Goal: Contribute content

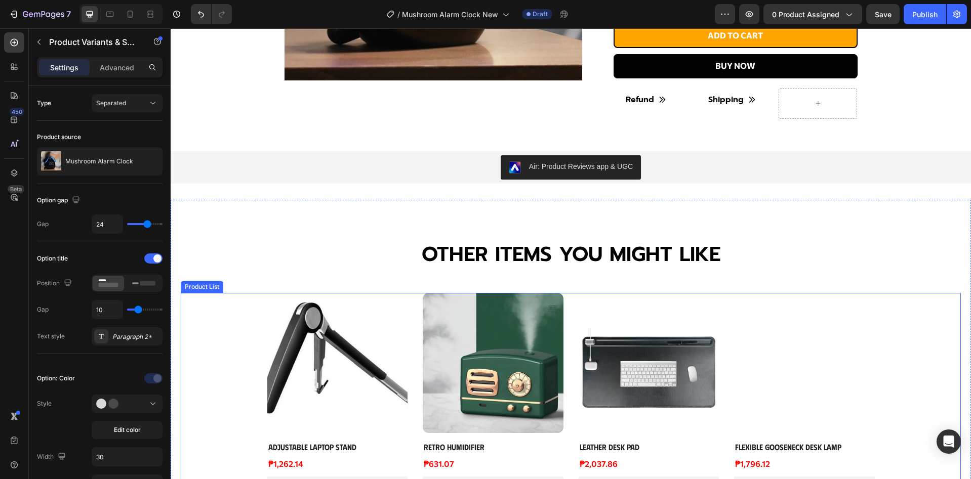
scroll to position [472, 0]
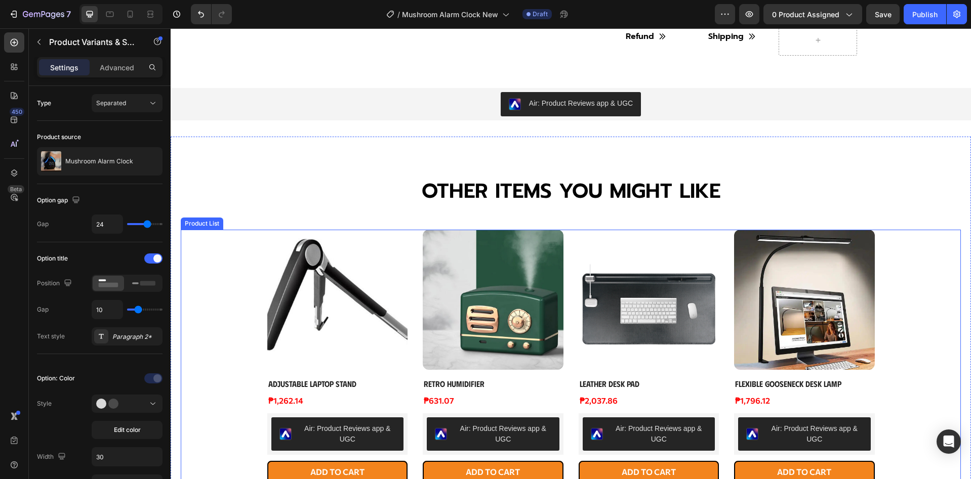
click at [219, 356] on div "Product Images Adjustable Laptop Stand Product Title ₱1,262.14 Product Price Pr…" at bounding box center [571, 357] width 780 height 254
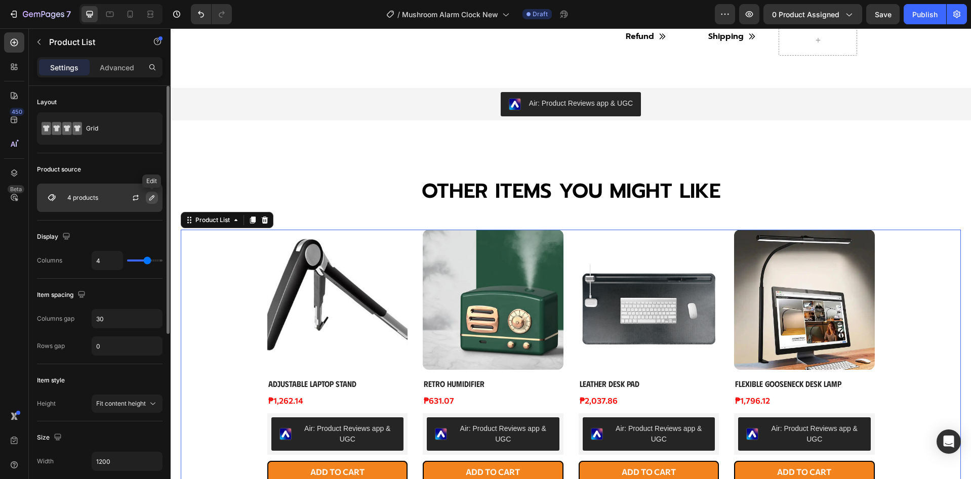
click at [151, 197] on icon "button" at bounding box center [151, 197] width 5 height 5
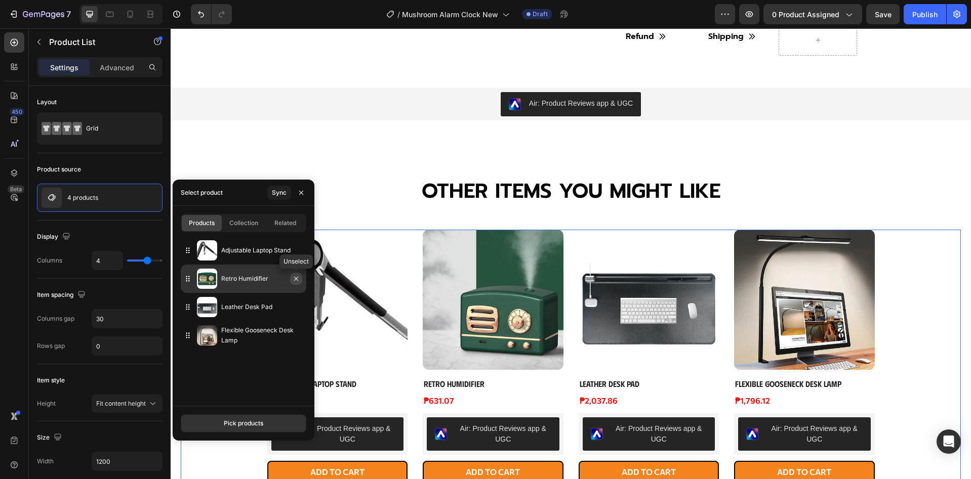
click at [299, 277] on icon "button" at bounding box center [296, 279] width 8 height 8
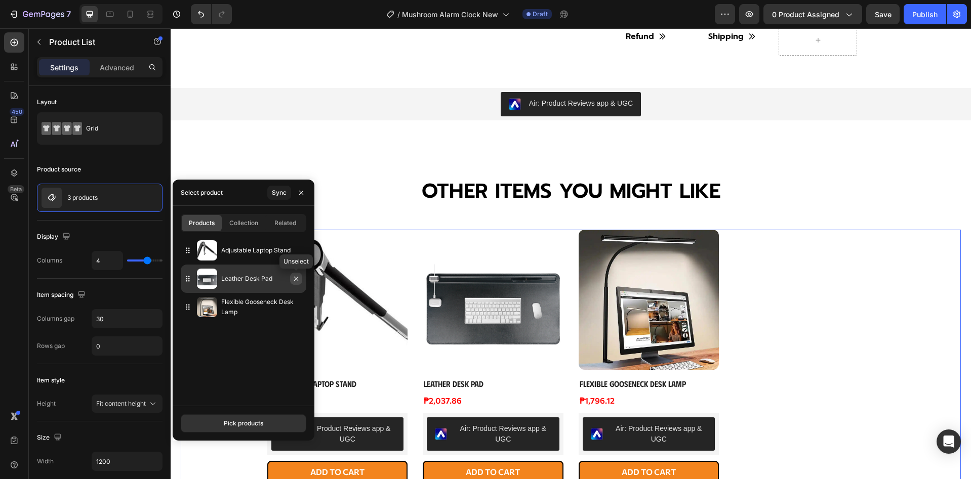
click at [299, 274] on button "button" at bounding box center [296, 279] width 12 height 12
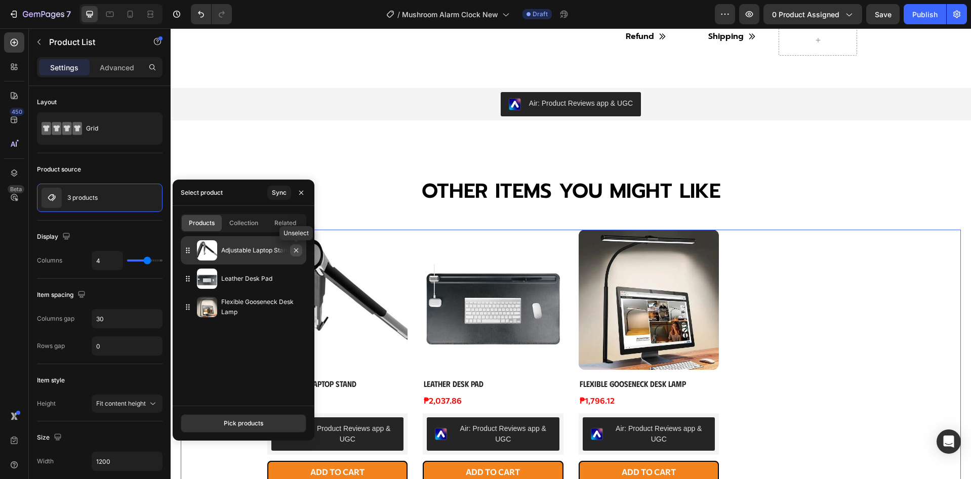
click at [299, 251] on icon "button" at bounding box center [296, 250] width 8 height 8
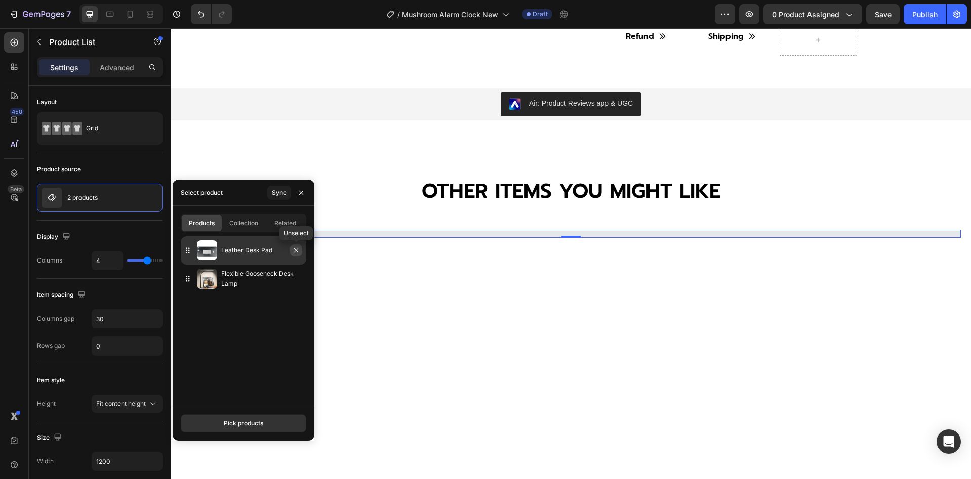
click at [295, 253] on icon "button" at bounding box center [296, 250] width 8 height 8
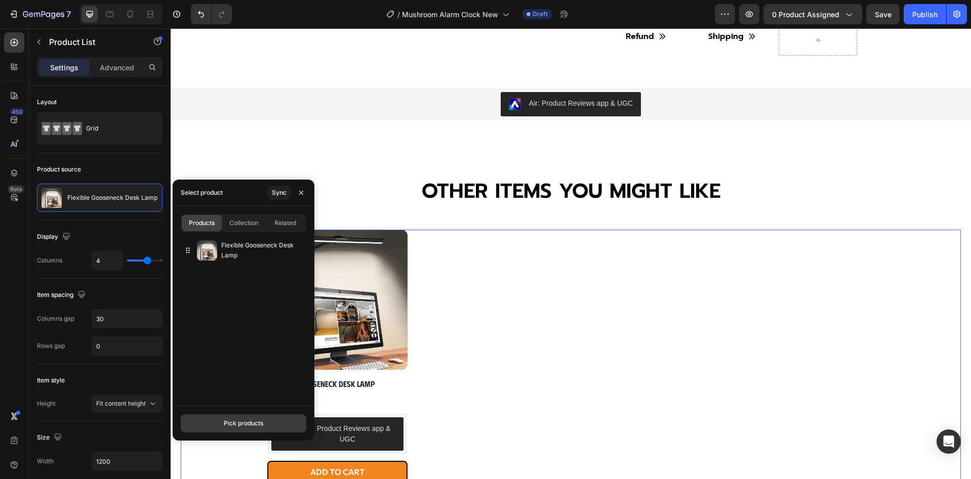
click at [242, 425] on div "Pick products" at bounding box center [243, 423] width 39 height 9
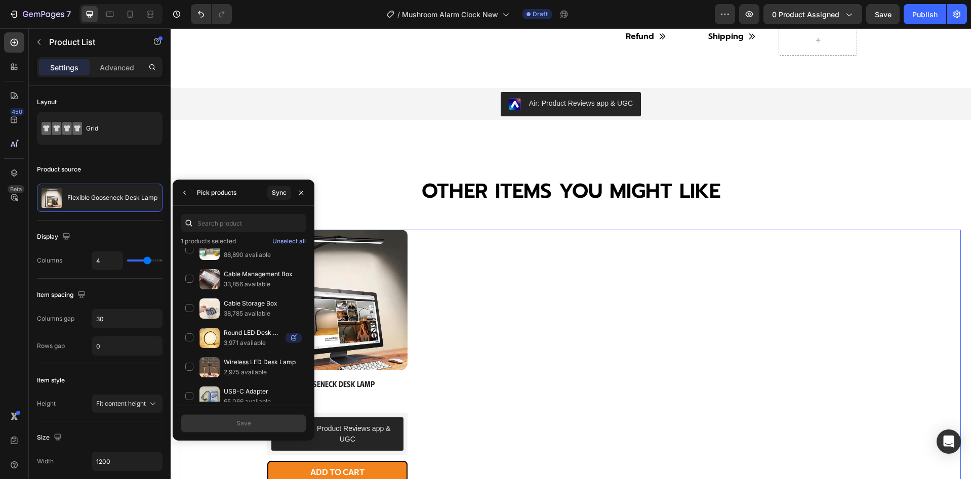
scroll to position [1333, 0]
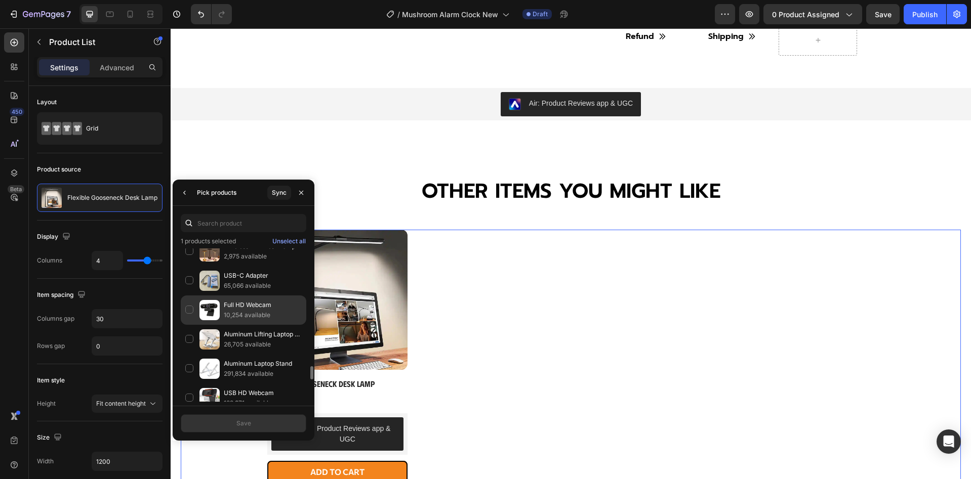
click at [254, 310] on p "10,254 available" at bounding box center [263, 315] width 78 height 10
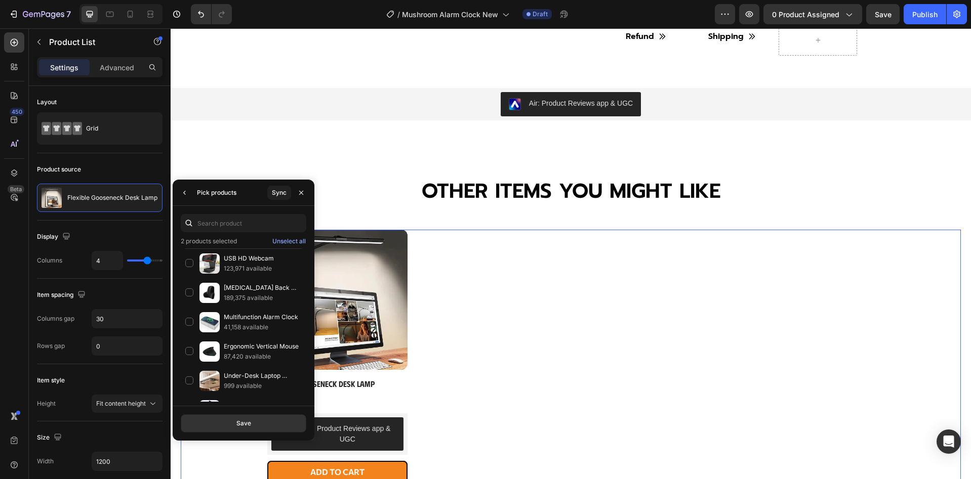
scroll to position [1579, 0]
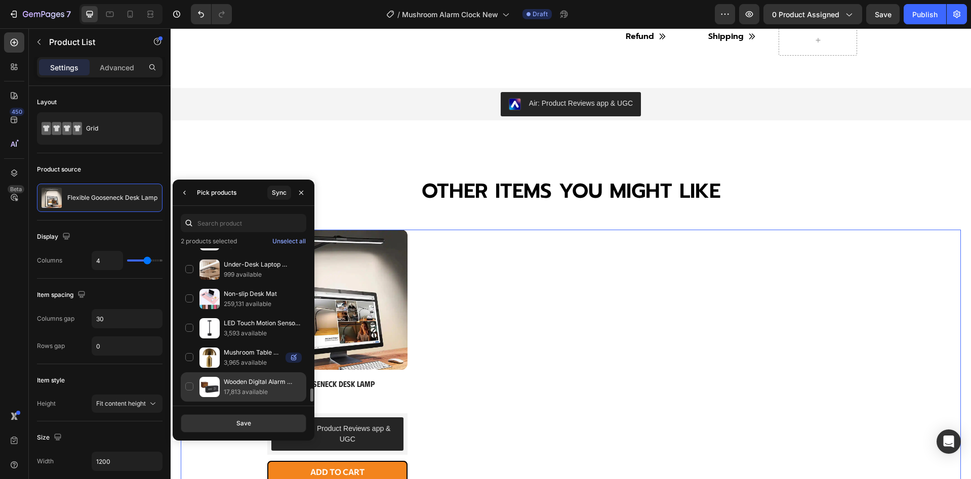
click at [255, 392] on p "17,813 available" at bounding box center [263, 392] width 78 height 10
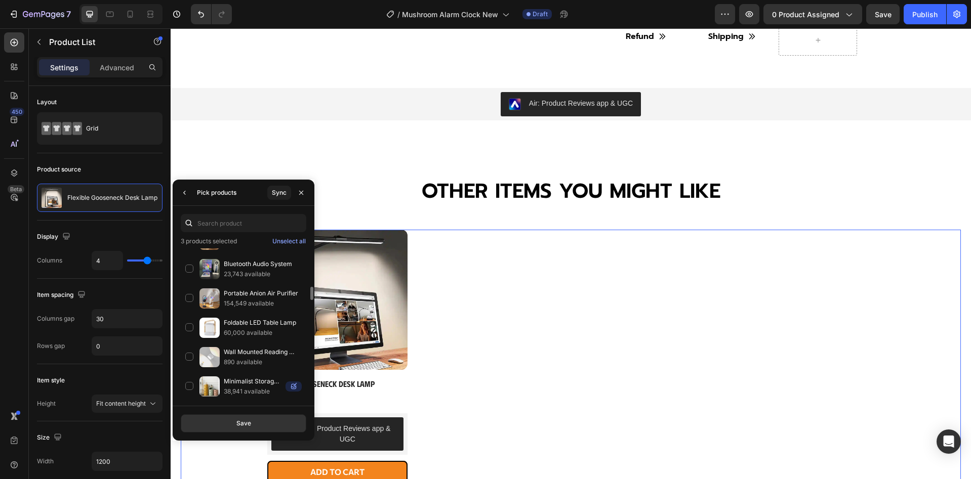
scroll to position [502, 0]
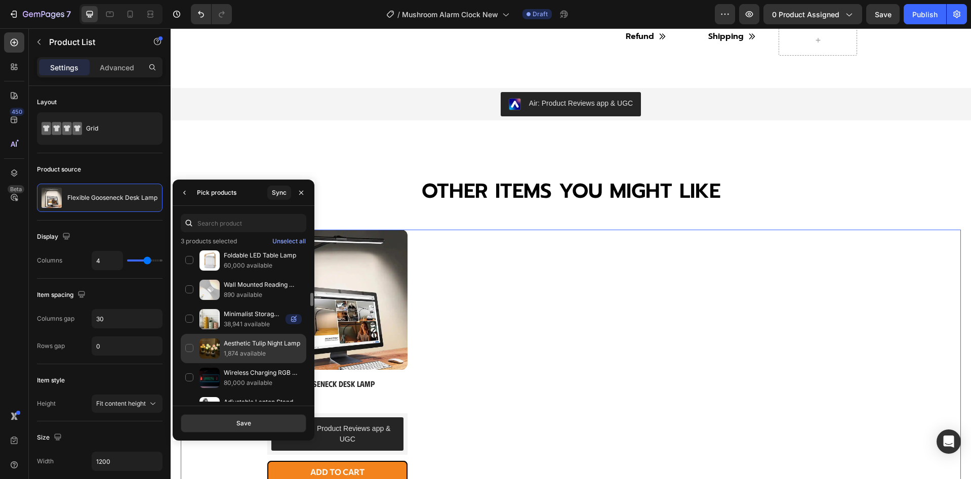
click at [261, 347] on p "Aesthetic Tulip Night Lamp" at bounding box center [263, 344] width 78 height 10
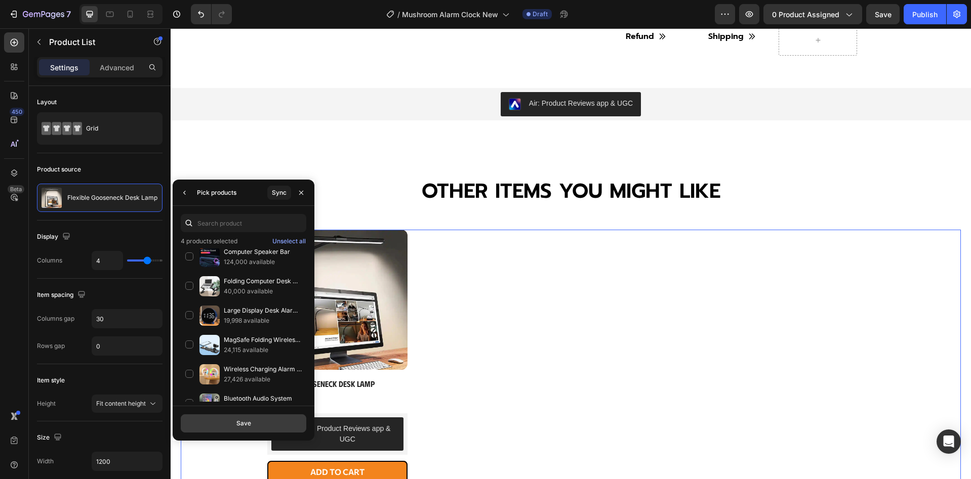
click at [253, 425] on button "Save" at bounding box center [244, 424] width 126 height 18
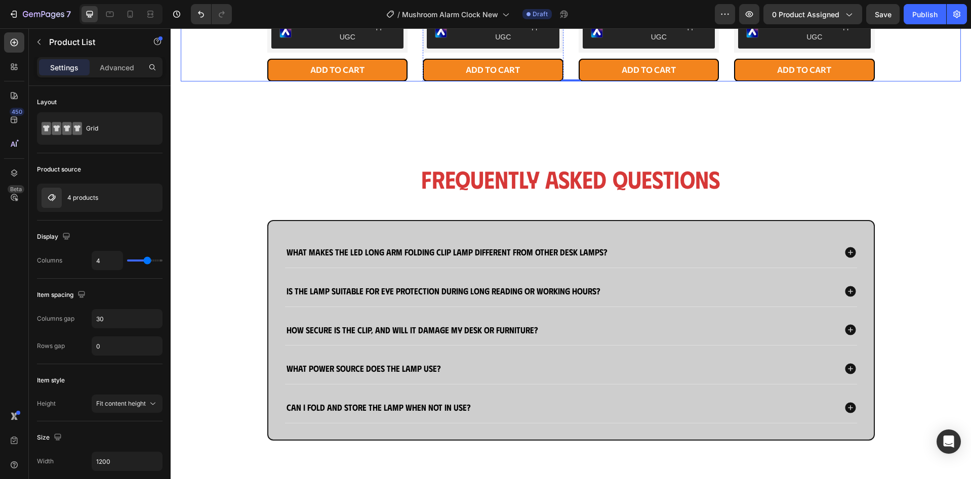
scroll to position [945, 0]
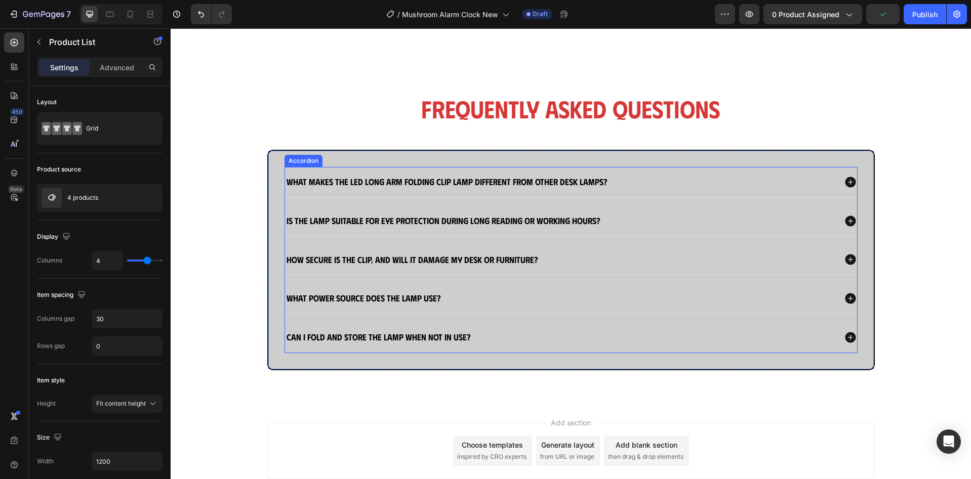
click at [512, 183] on strong "What makes the LED Long Arm Folding Clip Lamp different from other desk lamps?" at bounding box center [446, 181] width 321 height 11
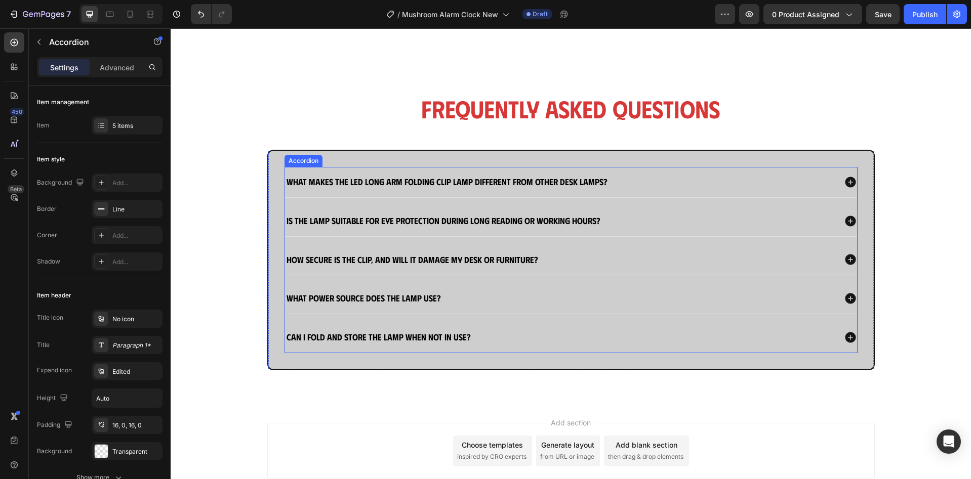
click at [512, 183] on strong "What makes the LED Long Arm Folding Clip Lamp different from other desk lamps?" at bounding box center [446, 181] width 321 height 11
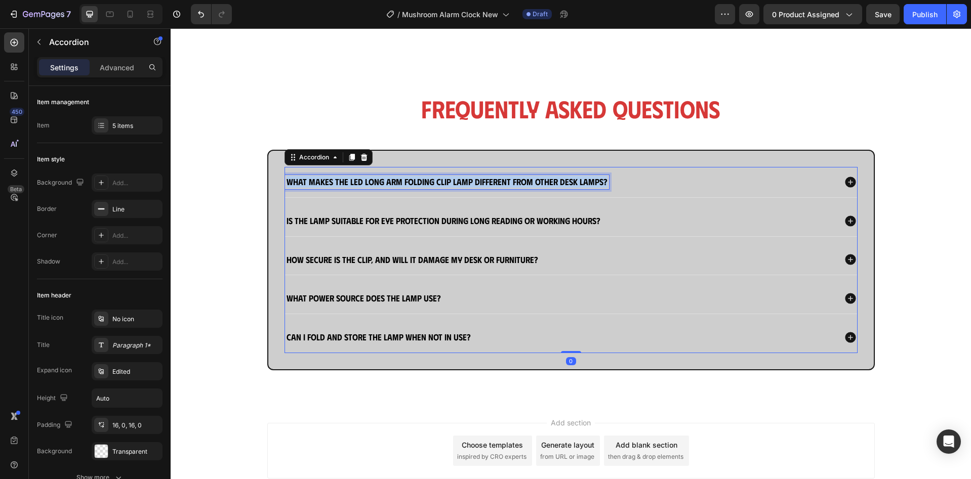
click at [512, 183] on strong "What makes the LED Long Arm Folding Clip Lamp different from other desk lamps?" at bounding box center [446, 181] width 321 height 11
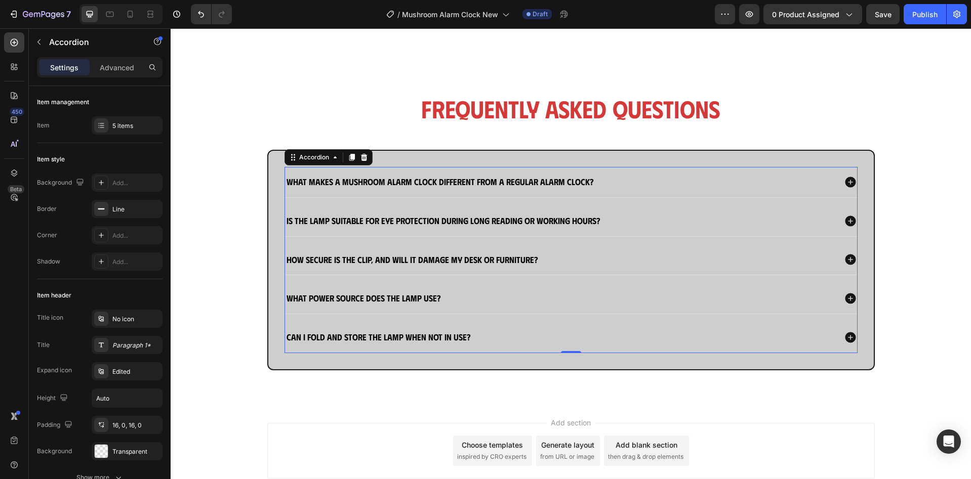
click at [695, 179] on div "What makes a Mushroom Alarm Clock different from a regular alarm clock?" at bounding box center [560, 182] width 551 height 14
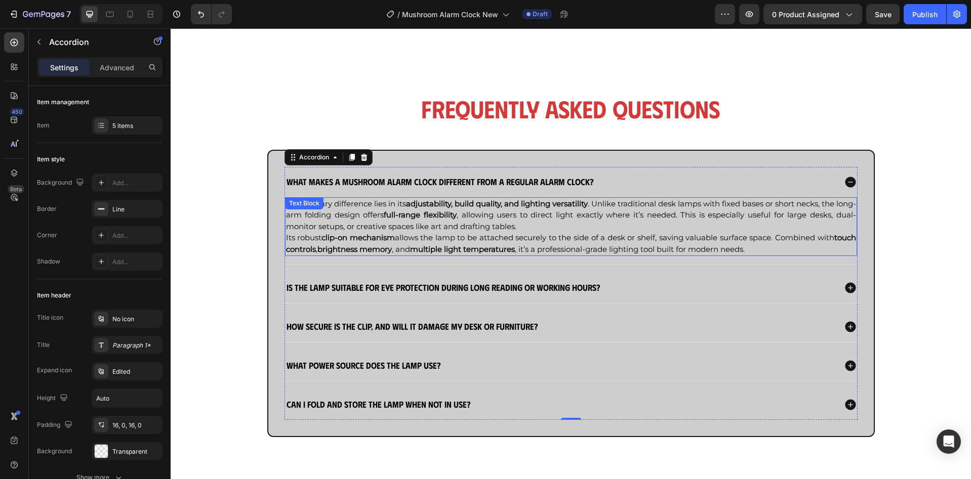
click at [563, 230] on p "The primary difference lies in its adjustability, build quality, and lighting v…" at bounding box center [571, 215] width 570 height 34
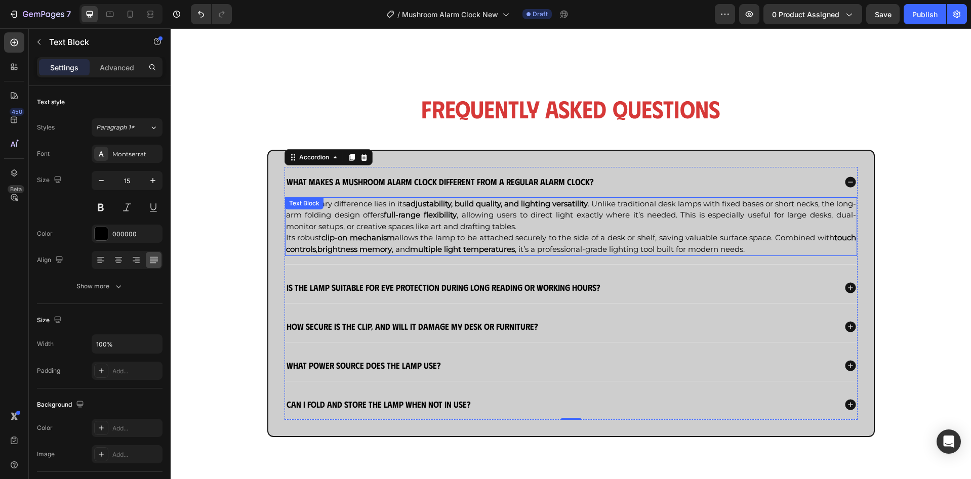
click at [563, 230] on p "The primary difference lies in its adjustability, build quality, and lighting v…" at bounding box center [571, 215] width 570 height 34
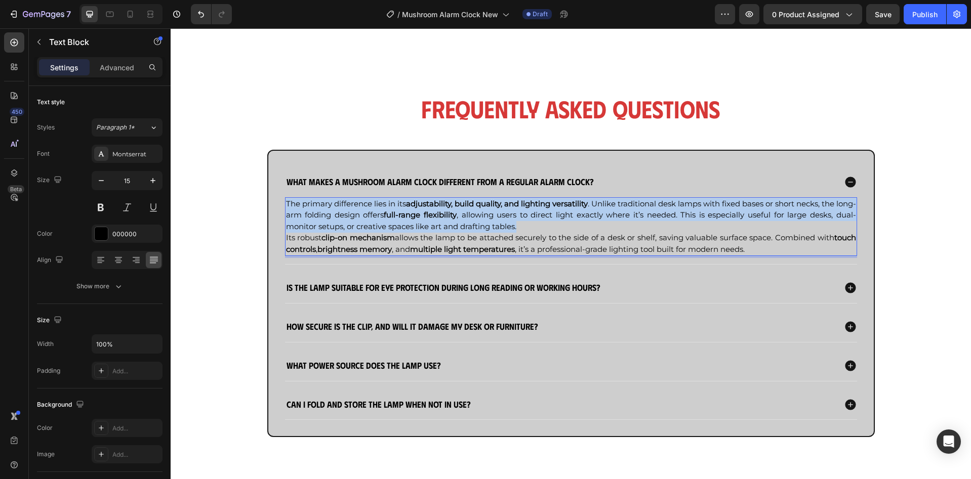
click at [563, 230] on p "The primary difference lies in its adjustability, build quality, and lighting v…" at bounding box center [571, 215] width 570 height 34
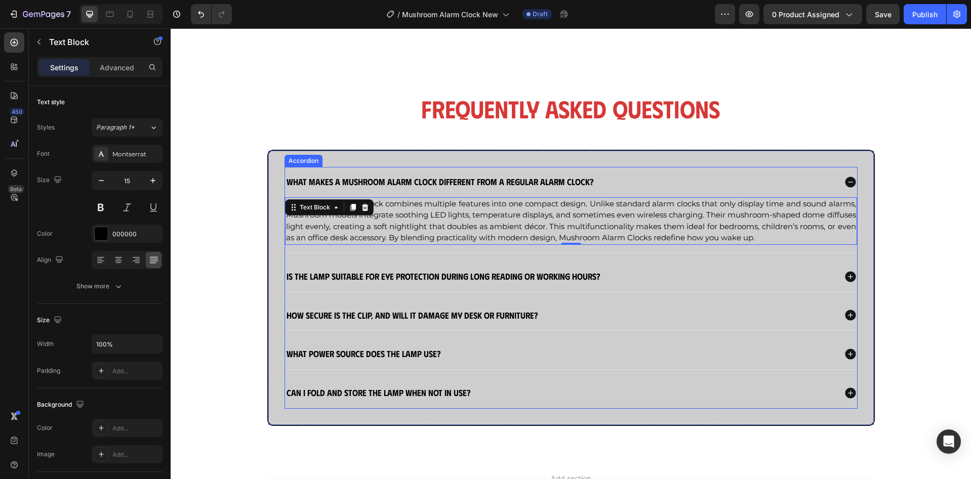
click at [469, 278] on strong "Is the lamp suitable for eye protection during long reading or working hours?" at bounding box center [443, 276] width 314 height 11
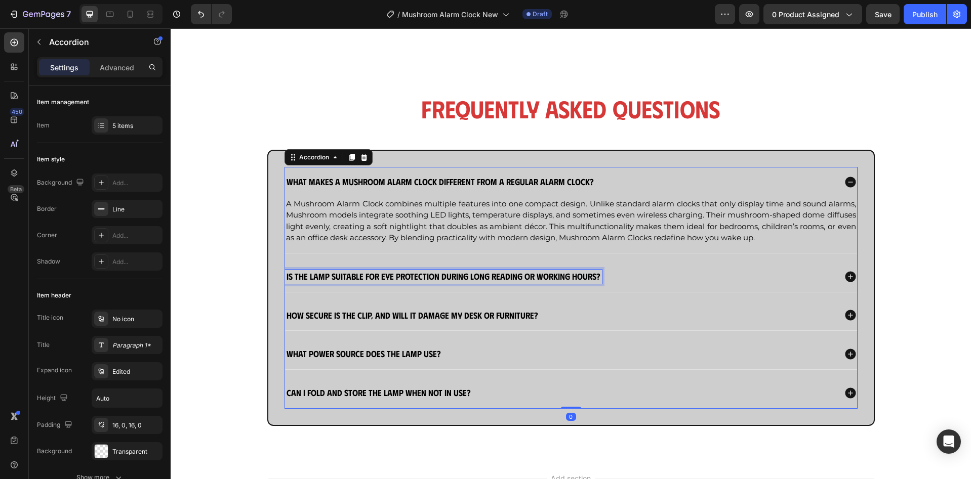
click at [469, 278] on strong "Is the lamp suitable for eye protection during long reading or working hours?" at bounding box center [443, 276] width 314 height 11
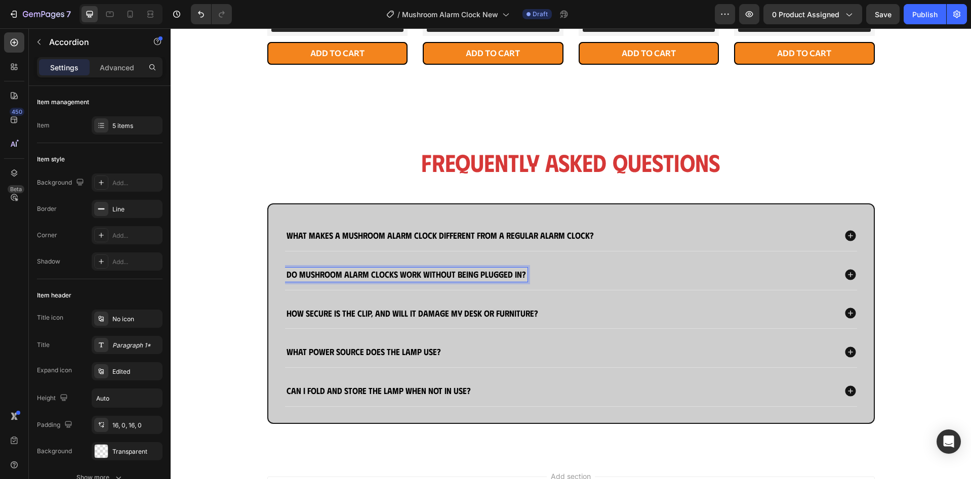
scroll to position [889, 0]
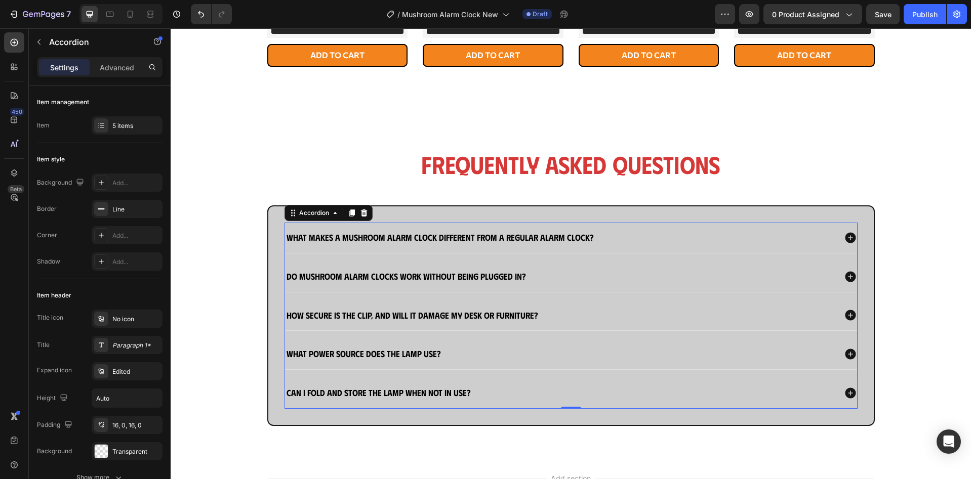
drag, startPoint x: 631, startPoint y: 268, endPoint x: 620, endPoint y: 273, distance: 12.0
click at [631, 268] on div "Do Mushroom Alarm Clocks work without being plugged in?" at bounding box center [571, 277] width 572 height 30
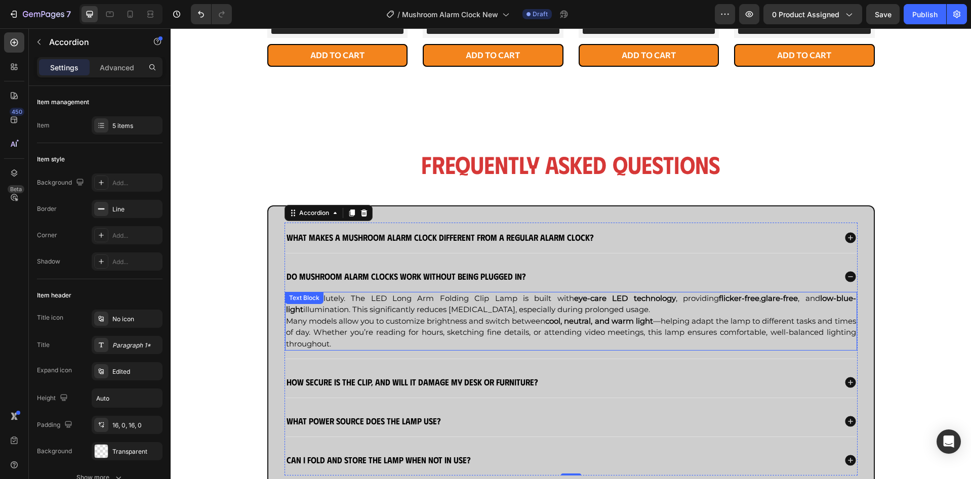
click at [574, 302] on strong "eye-care LED technology" at bounding box center [625, 299] width 102 height 10
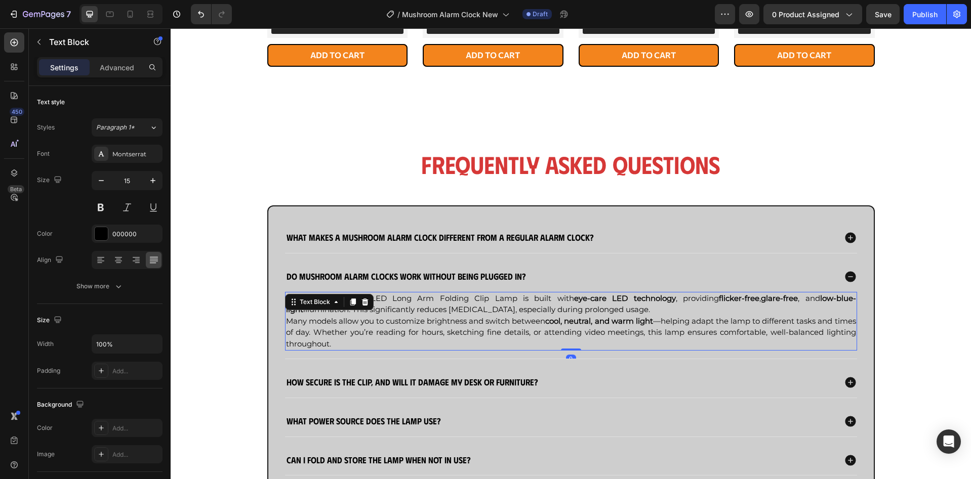
click at [574, 302] on strong "eye-care LED technology" at bounding box center [625, 299] width 102 height 10
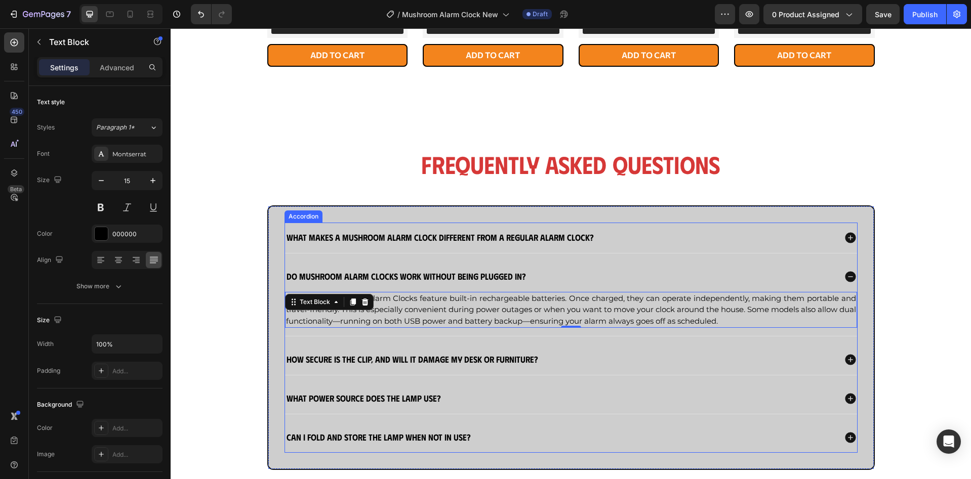
click at [346, 357] on strong "How secure is the clip, and will it damage my desk or furniture?" at bounding box center [412, 359] width 252 height 11
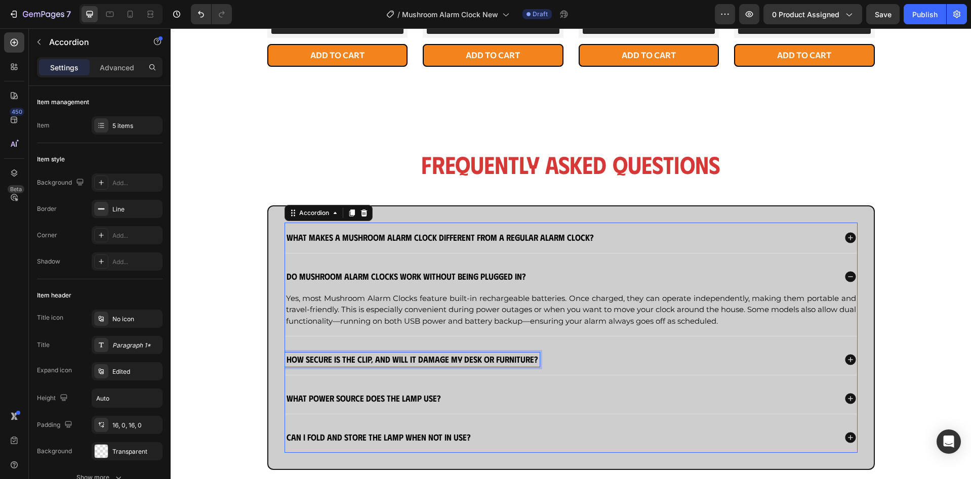
click at [346, 357] on strong "How secure is the clip, and will it damage my desk or furniture?" at bounding box center [412, 359] width 252 height 11
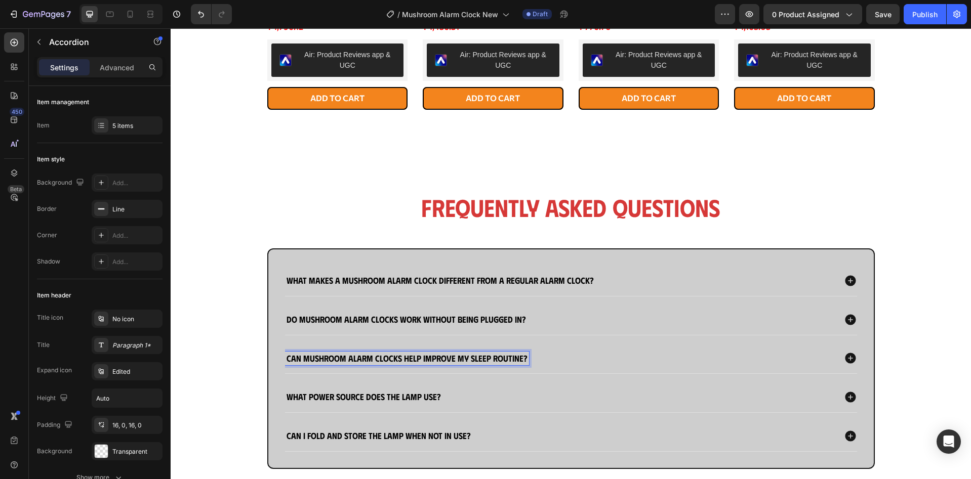
scroll to position [845, 0]
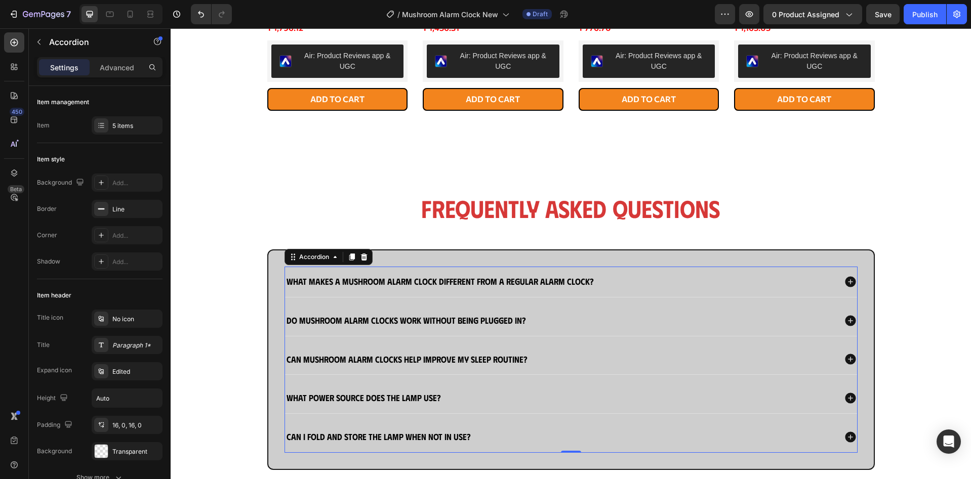
click at [577, 366] on div "Can Mushroom Alarm Clocks help improve my sleep routine?" at bounding box center [560, 360] width 551 height 14
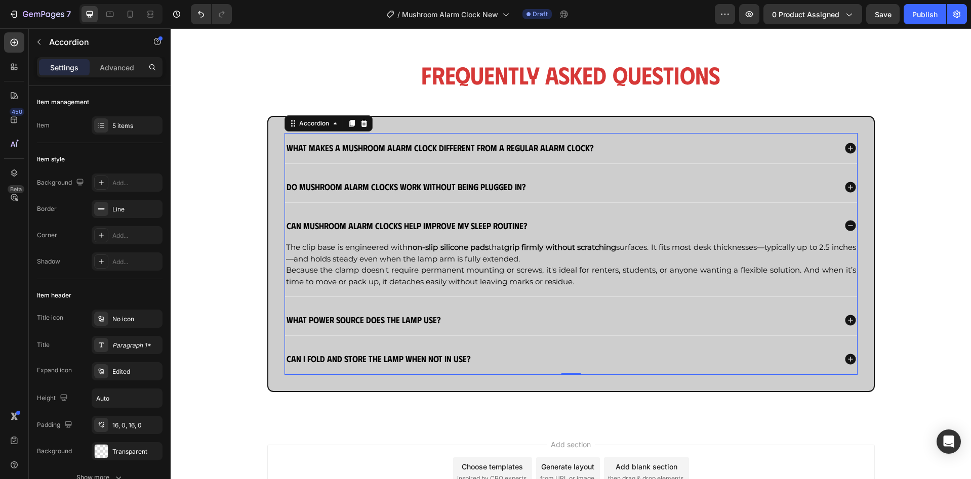
scroll to position [980, 0]
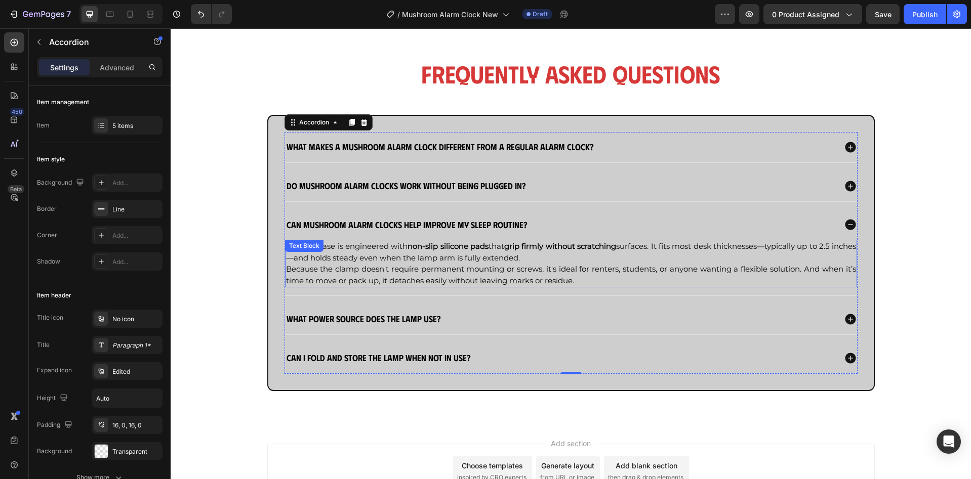
click at [504, 243] on span "The clip base is engineered with non-slip silicone pads that grip firmly withou…" at bounding box center [571, 251] width 570 height 21
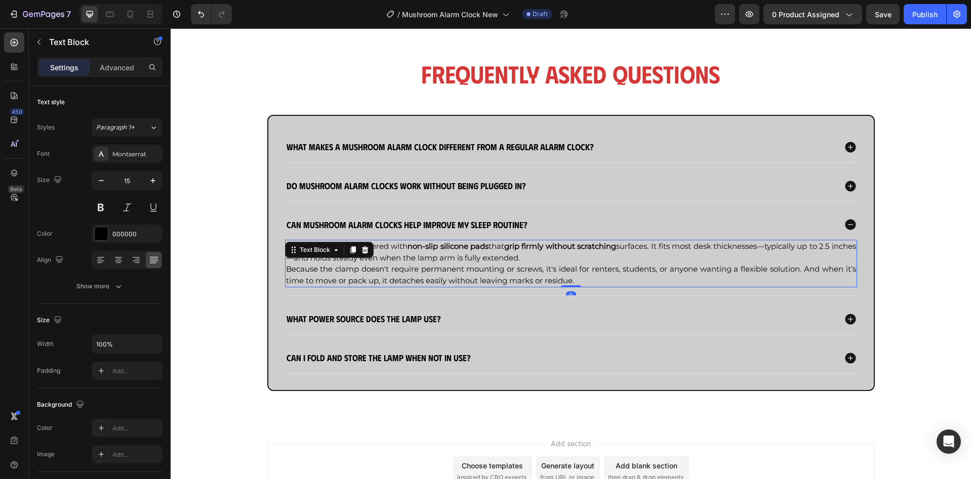
click at [504, 243] on span "The clip base is engineered with non-slip silicone pads that grip firmly withou…" at bounding box center [571, 251] width 570 height 21
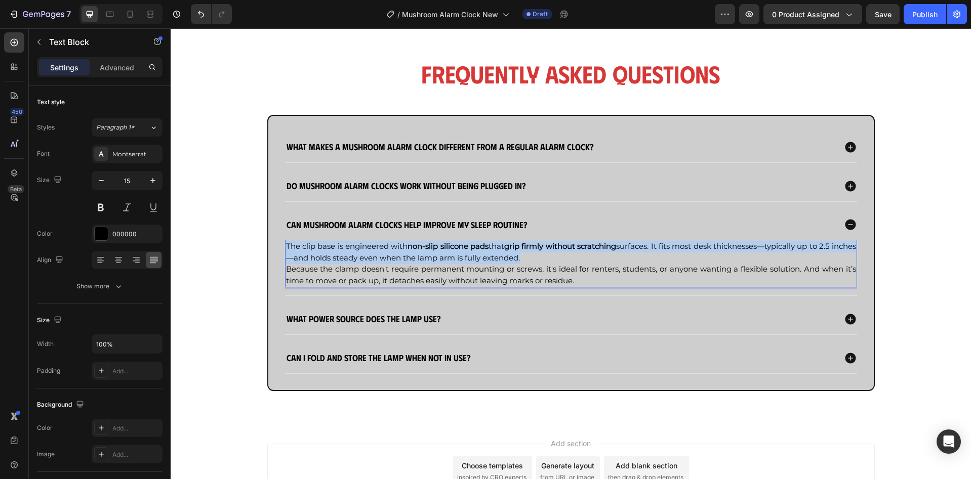
click at [504, 243] on span "The clip base is engineered with non-slip silicone pads that grip firmly withou…" at bounding box center [571, 251] width 570 height 21
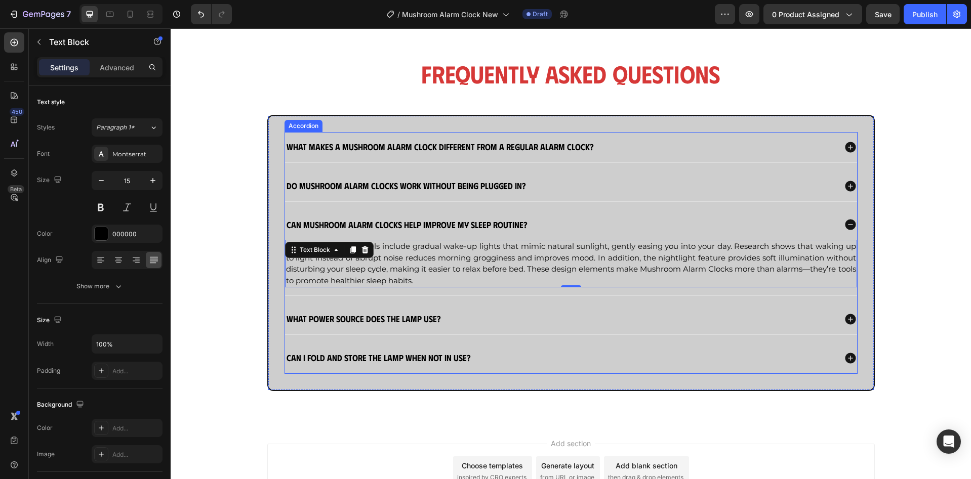
click at [419, 321] on strong "What power source does the lamp use?" at bounding box center [363, 318] width 154 height 11
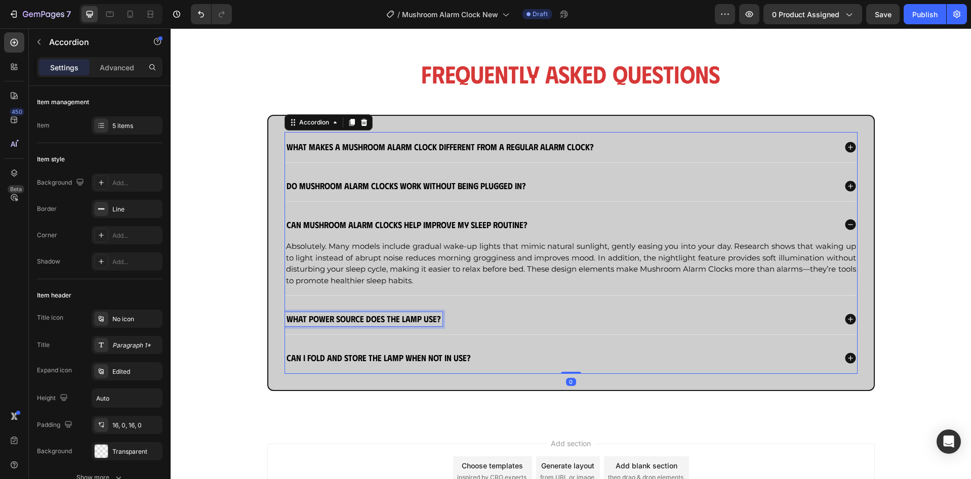
click at [419, 321] on strong "What power source does the lamp use?" at bounding box center [363, 318] width 154 height 11
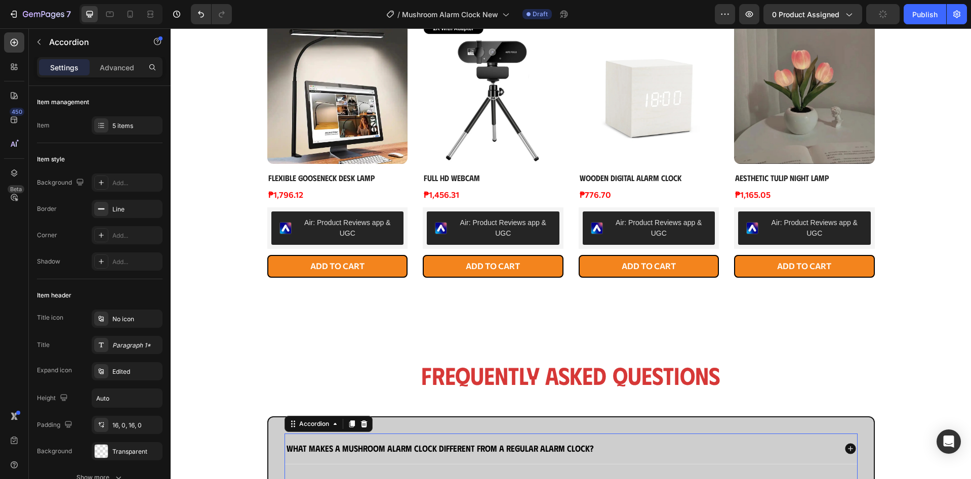
scroll to position [924, 0]
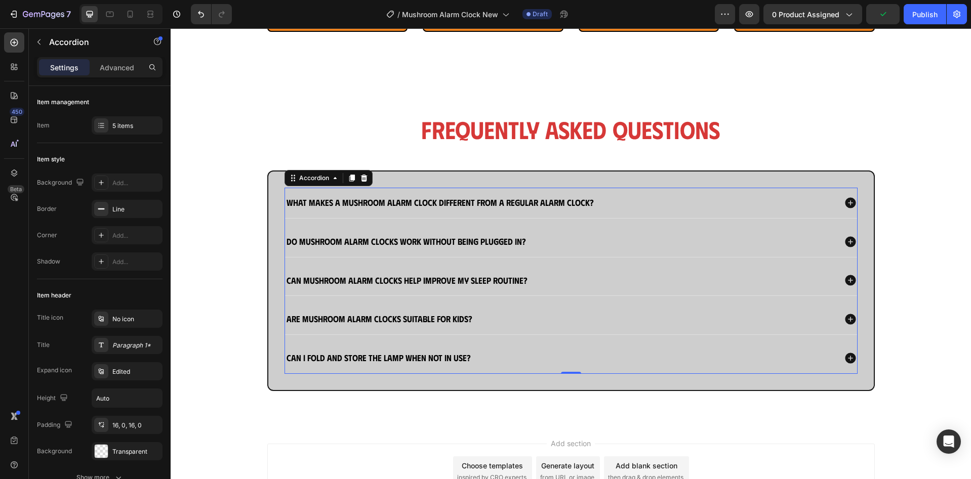
click at [520, 321] on div "Are Mushroom Alarm Clocks suitable for kids?" at bounding box center [560, 319] width 551 height 14
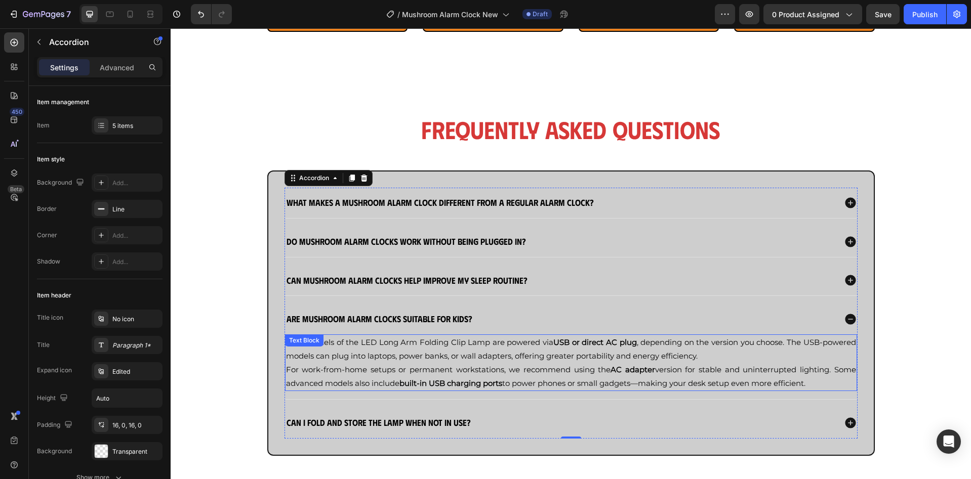
click at [474, 347] on span "Most models of the LED Long Arm Folding Clip Lamp are powered via USB or direct…" at bounding box center [571, 349] width 570 height 23
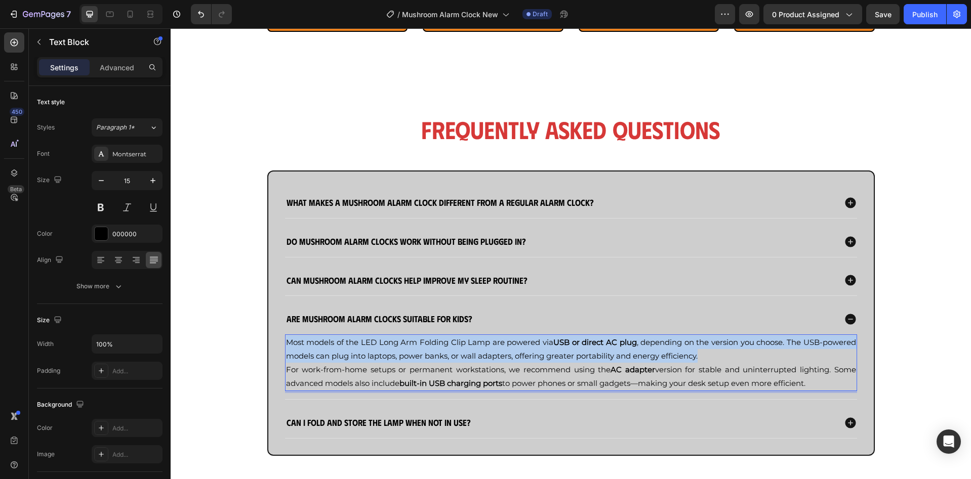
click at [474, 347] on span "Most models of the LED Long Arm Folding Clip Lamp are powered via USB or direct…" at bounding box center [571, 349] width 570 height 23
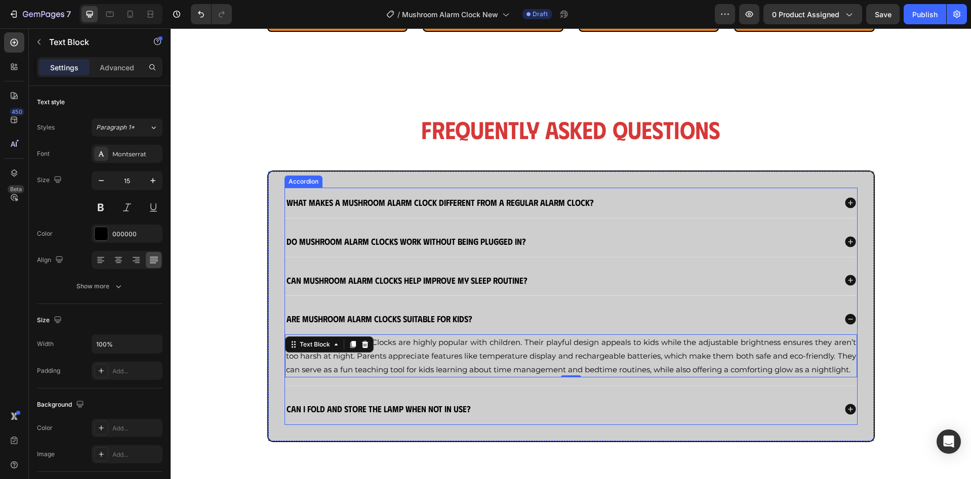
click at [429, 414] on strong "Can I fold and store the lamp when not in use?" at bounding box center [378, 408] width 184 height 11
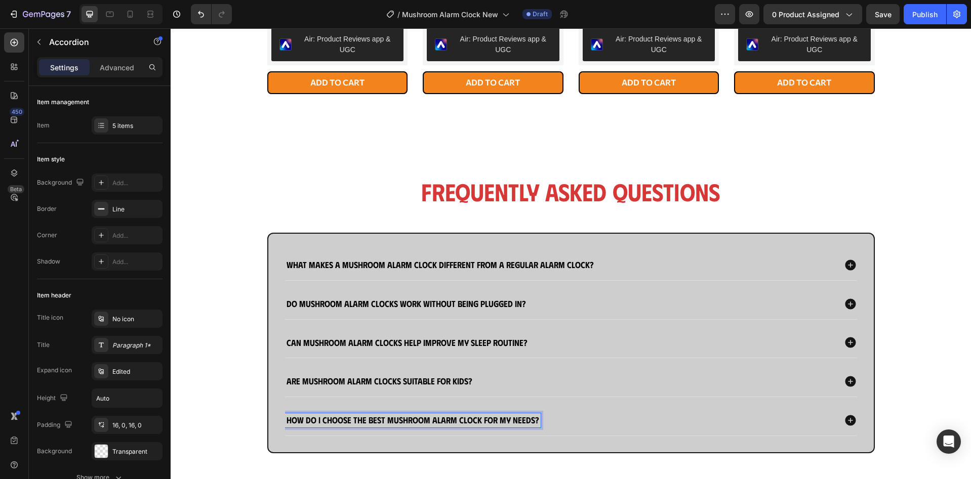
scroll to position [859, 0]
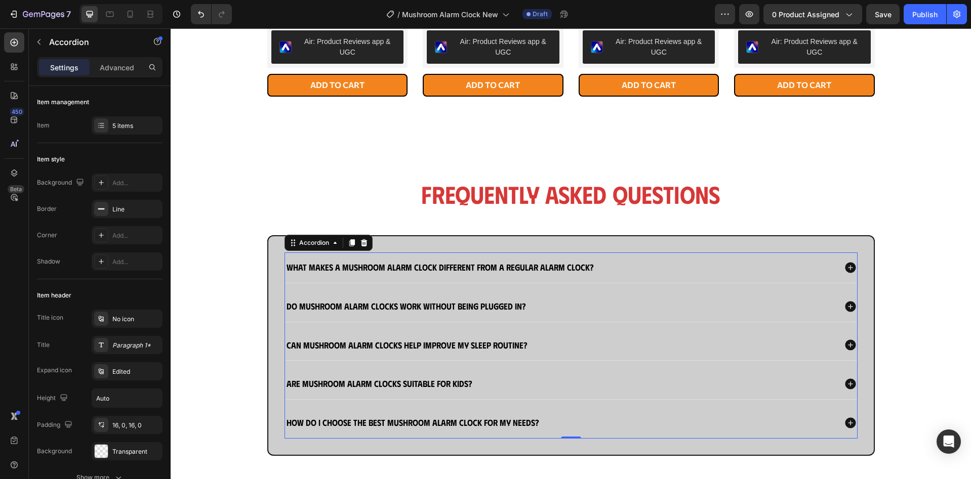
click at [590, 417] on div "How do I choose the best Mushroom Alarm Clock for my needs?" at bounding box center [560, 423] width 551 height 14
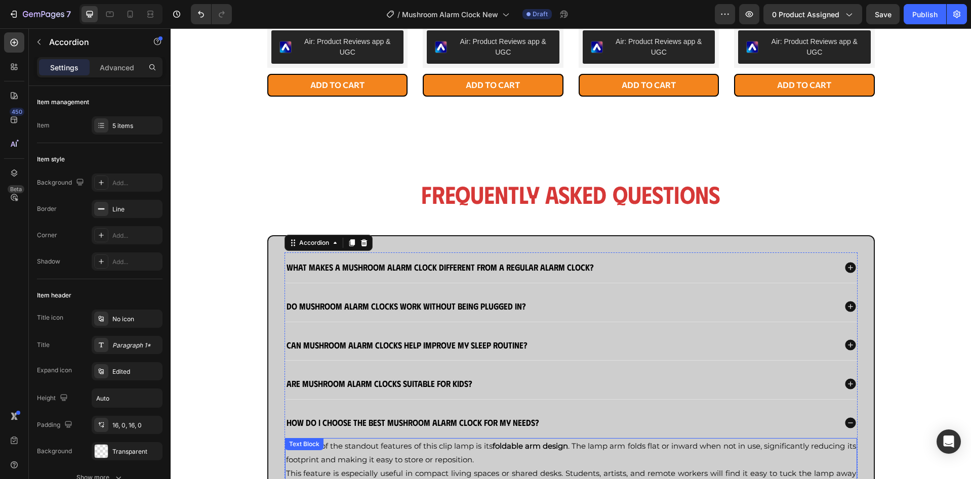
click at [540, 447] on strong "foldable arm design" at bounding box center [529, 446] width 75 height 10
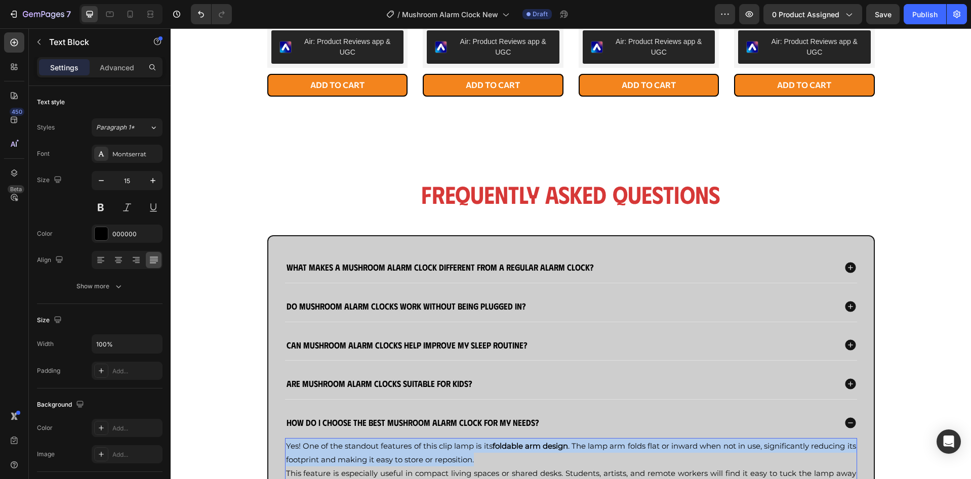
click at [540, 447] on strong "foldable arm design" at bounding box center [529, 446] width 75 height 10
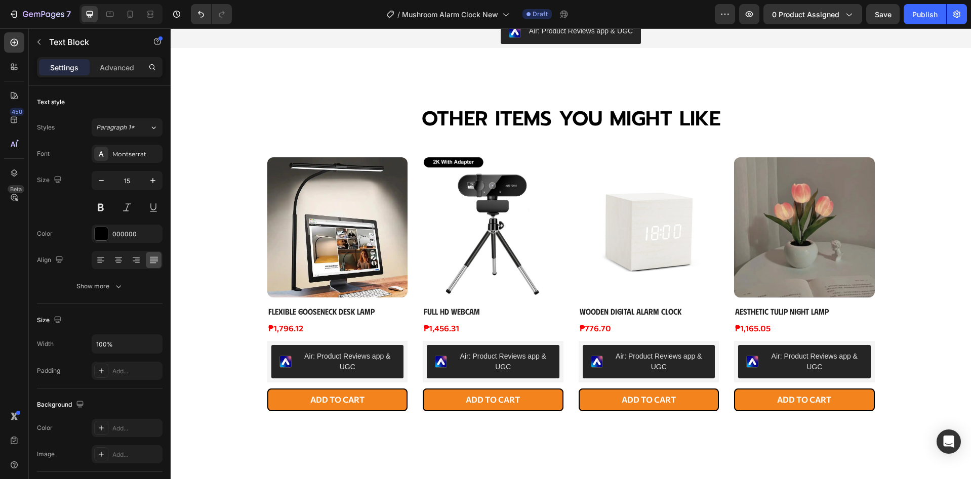
scroll to position [274, 0]
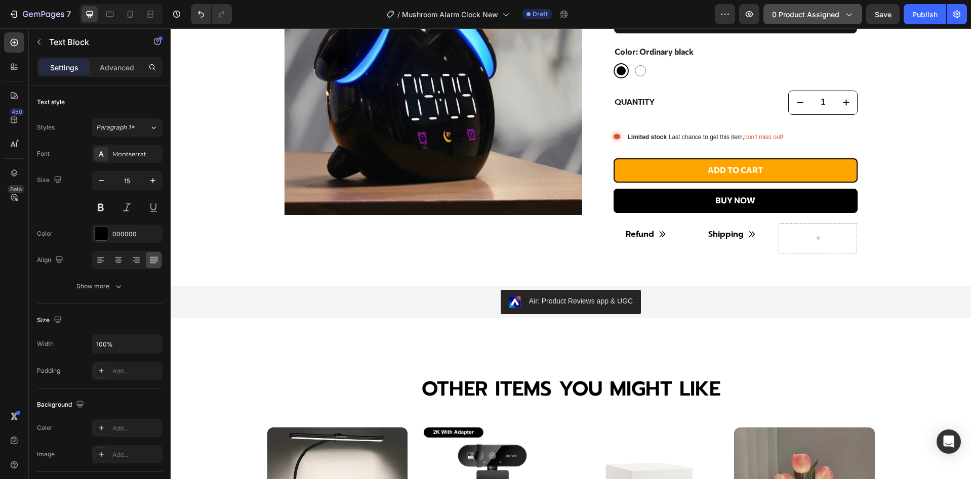
click at [802, 12] on span "0 product assigned" at bounding box center [805, 14] width 67 height 11
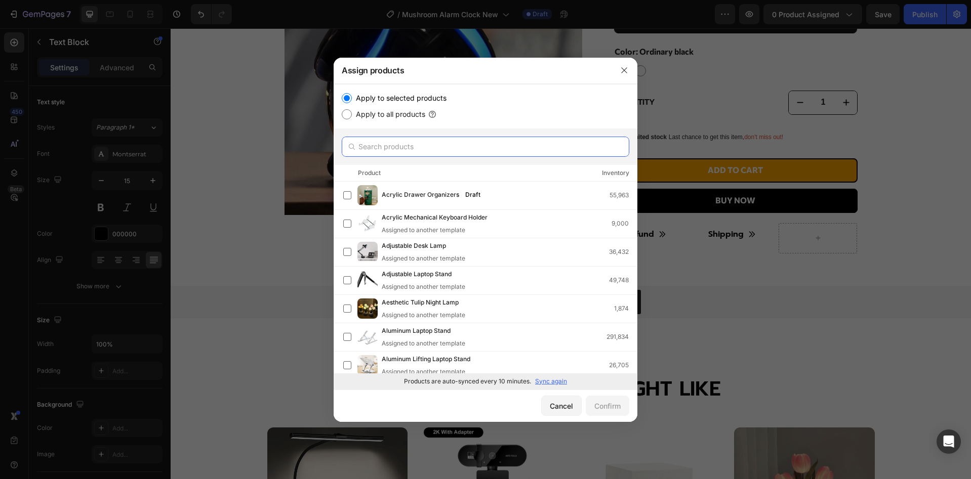
click at [406, 153] on input "text" at bounding box center [485, 147] width 287 height 20
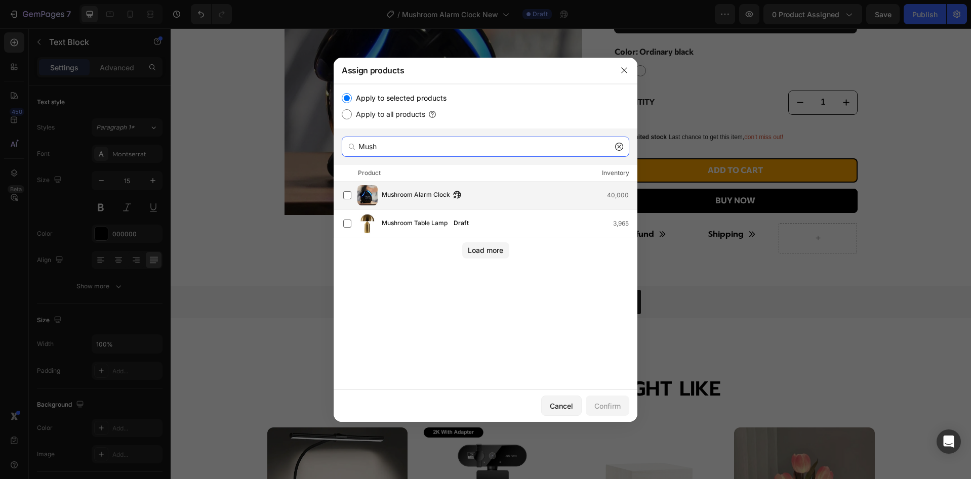
type input "Mush"
click at [525, 195] on div "Mushroom Alarm Clock 40,000" at bounding box center [509, 195] width 255 height 11
click at [618, 409] on div "Confirm" at bounding box center [607, 406] width 26 height 11
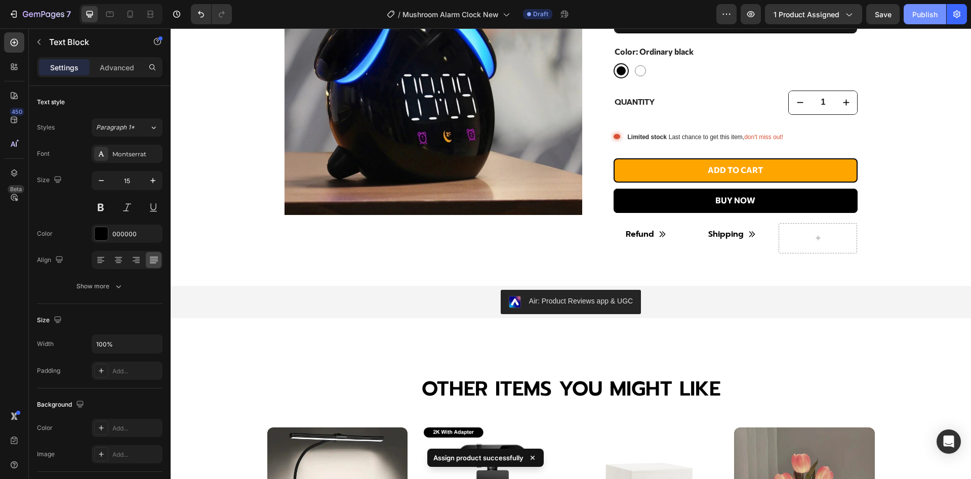
click at [922, 14] on div "Publish" at bounding box center [924, 14] width 25 height 11
click at [131, 14] on icon at bounding box center [130, 14] width 10 height 10
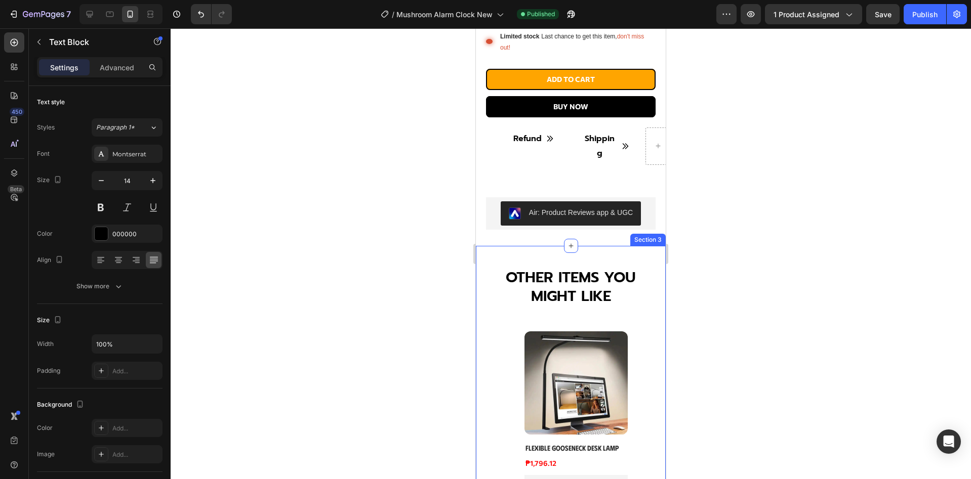
scroll to position [270, 0]
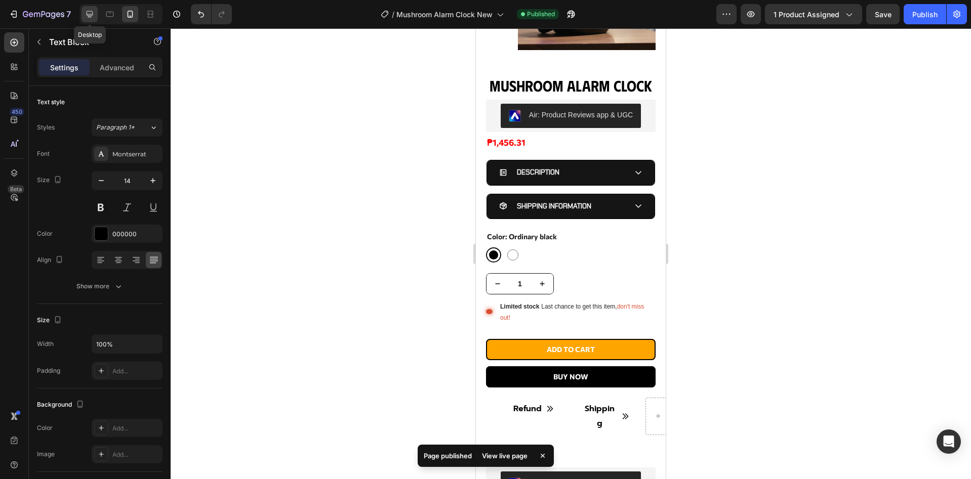
click at [90, 21] on div at bounding box center [89, 14] width 16 height 16
type input "15"
